Goal: Task Accomplishment & Management: Manage account settings

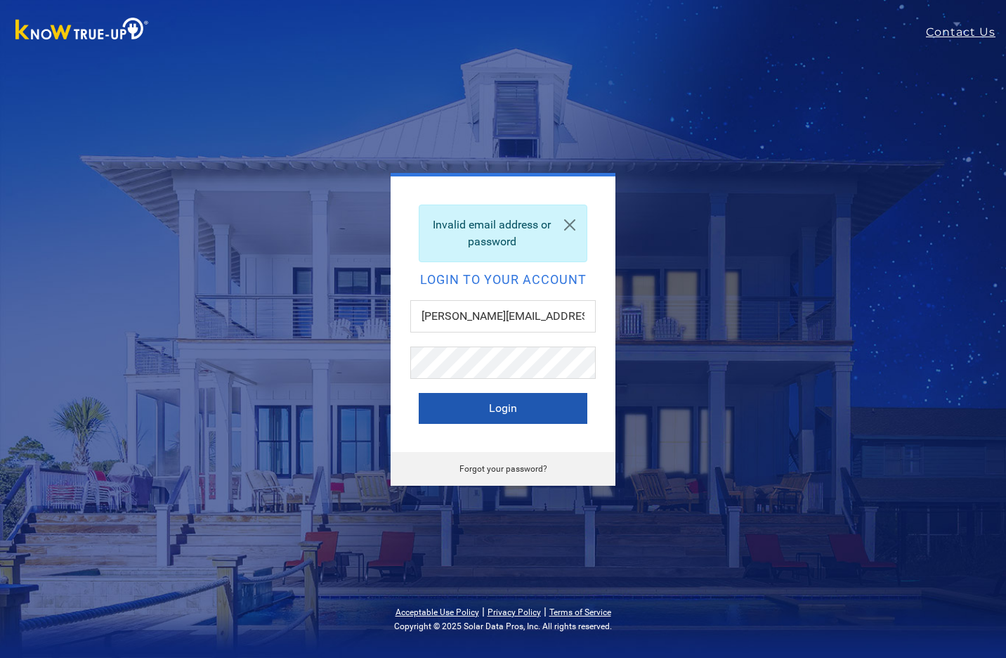
click at [441, 413] on button "Login" at bounding box center [503, 408] width 169 height 31
click at [448, 407] on button "Login" at bounding box center [503, 408] width 169 height 31
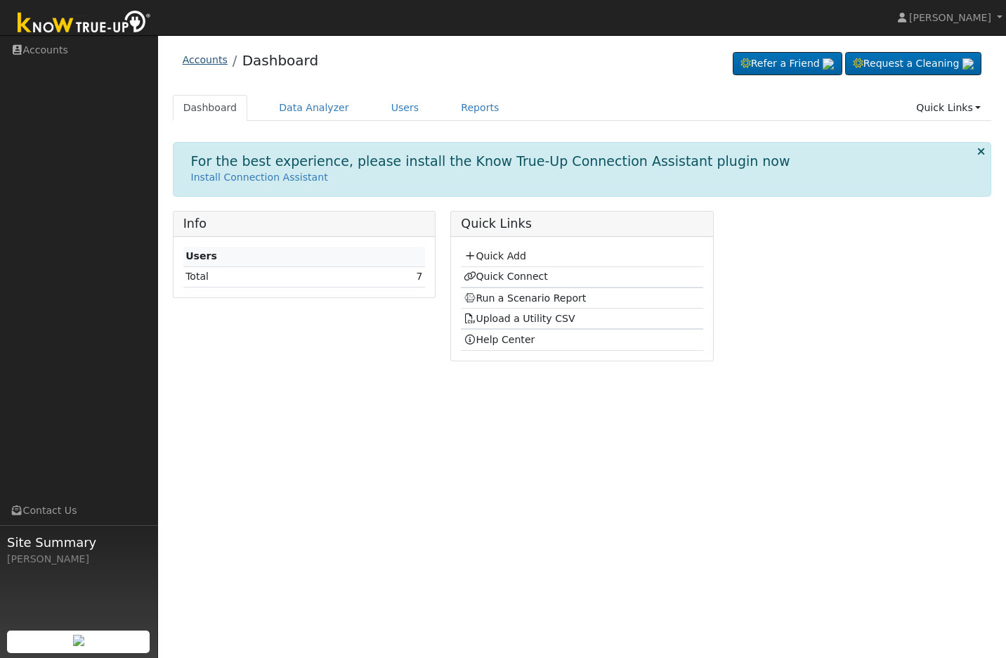
click at [205, 63] on link "Accounts" at bounding box center [205, 59] width 45 height 11
click at [506, 484] on div "User Profile First name Last name Email Email Notifications No Emails No Emails…" at bounding box center [582, 346] width 848 height 623
click at [394, 107] on link "Users" at bounding box center [405, 108] width 49 height 26
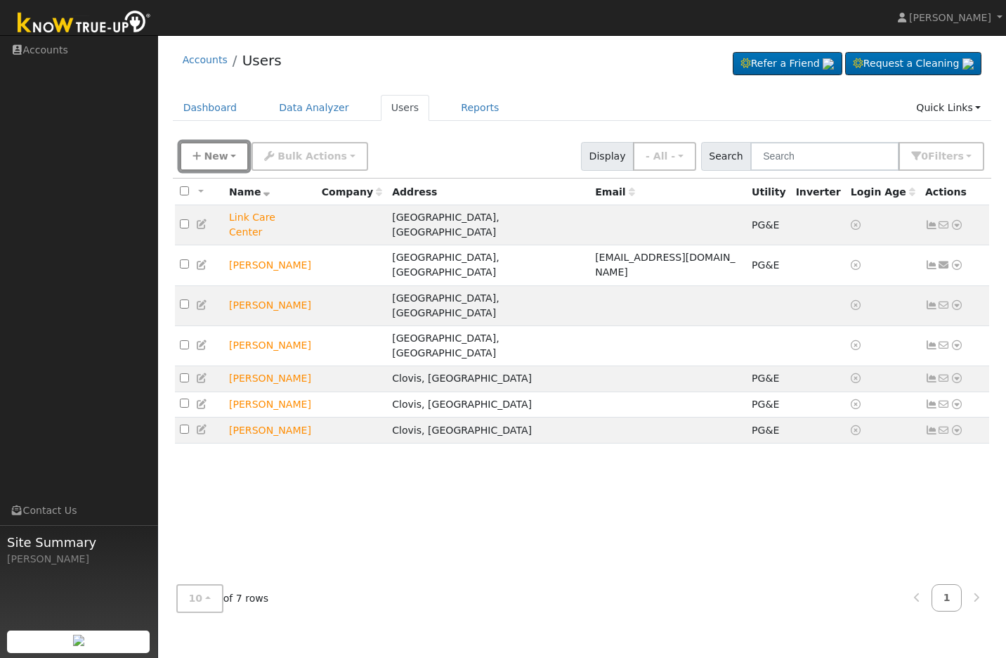
click at [217, 155] on span "New" at bounding box center [216, 155] width 24 height 11
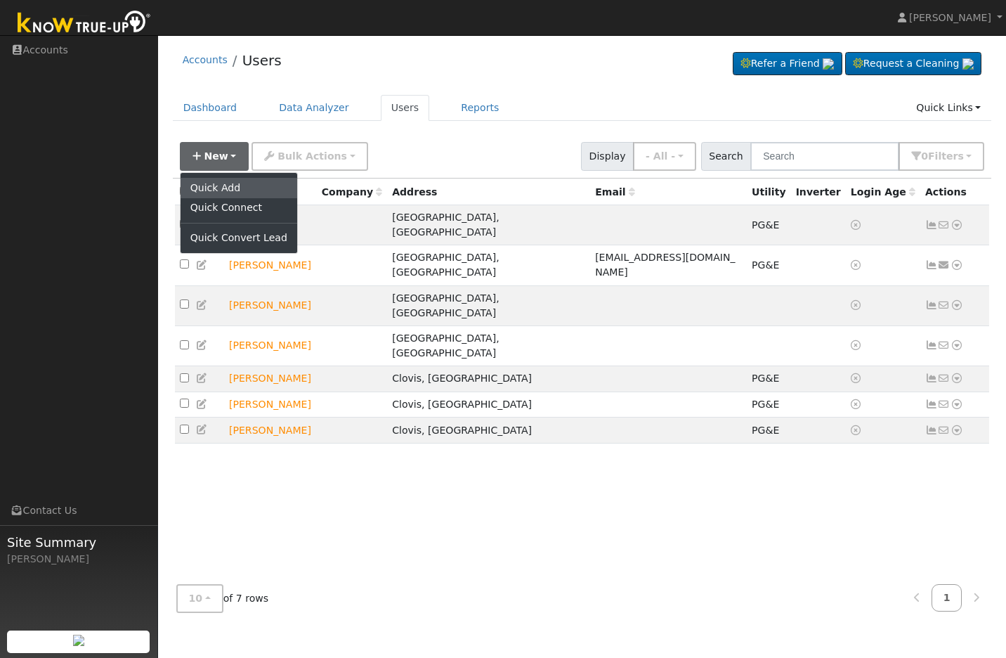
click at [221, 187] on link "Quick Add" at bounding box center [239, 188] width 117 height 20
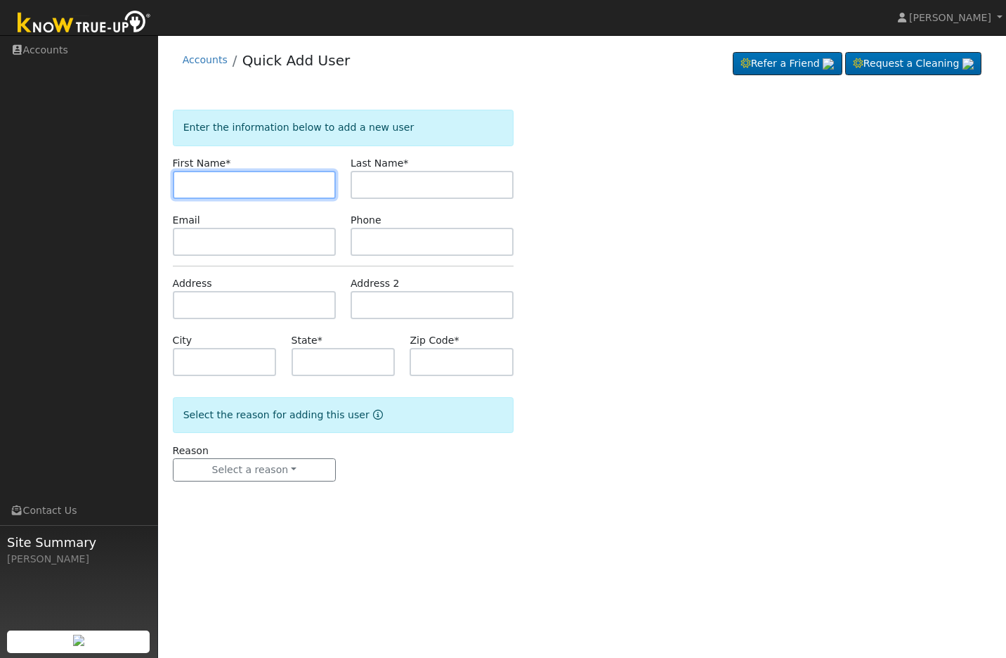
paste input "NiNa"
type input "[PERSON_NAME]"
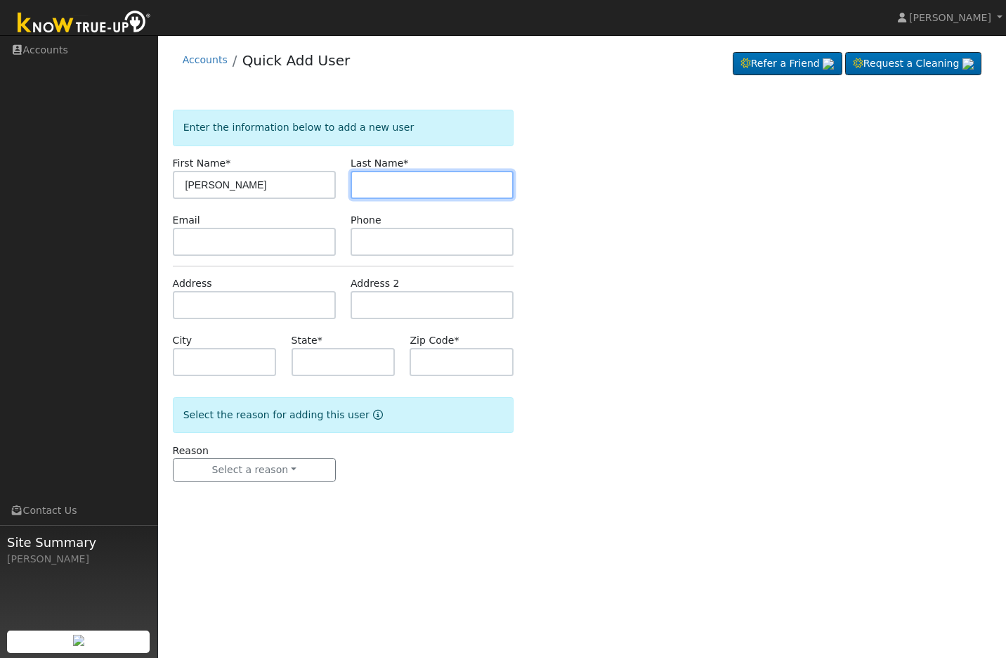
click at [394, 188] on input "text" at bounding box center [432, 185] width 163 height 28
type input "[PERSON_NAME]"
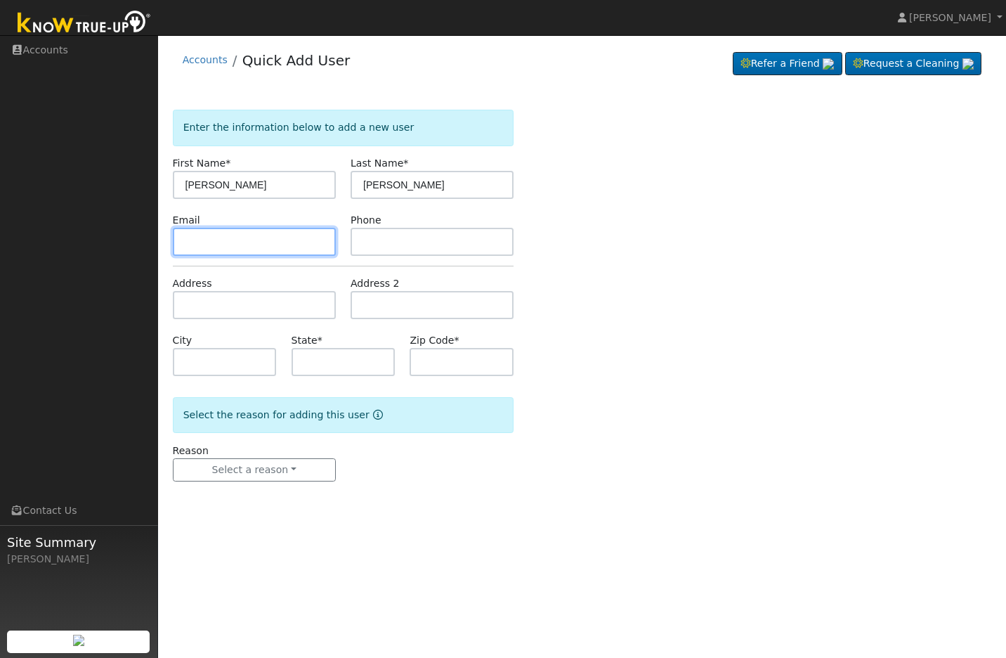
click at [246, 247] on input "text" at bounding box center [254, 242] width 163 height 28
